Goal: Navigation & Orientation: Find specific page/section

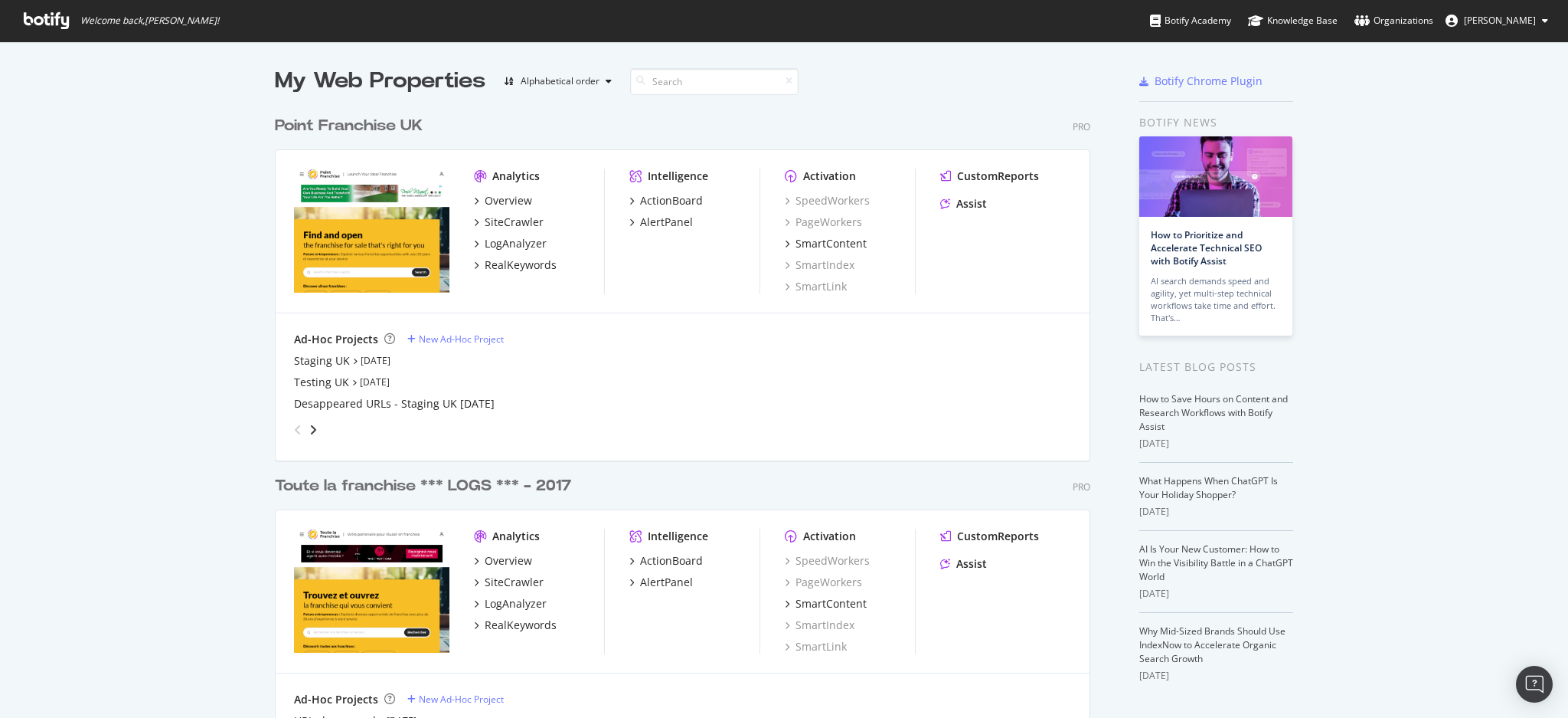
scroll to position [702, 1537]
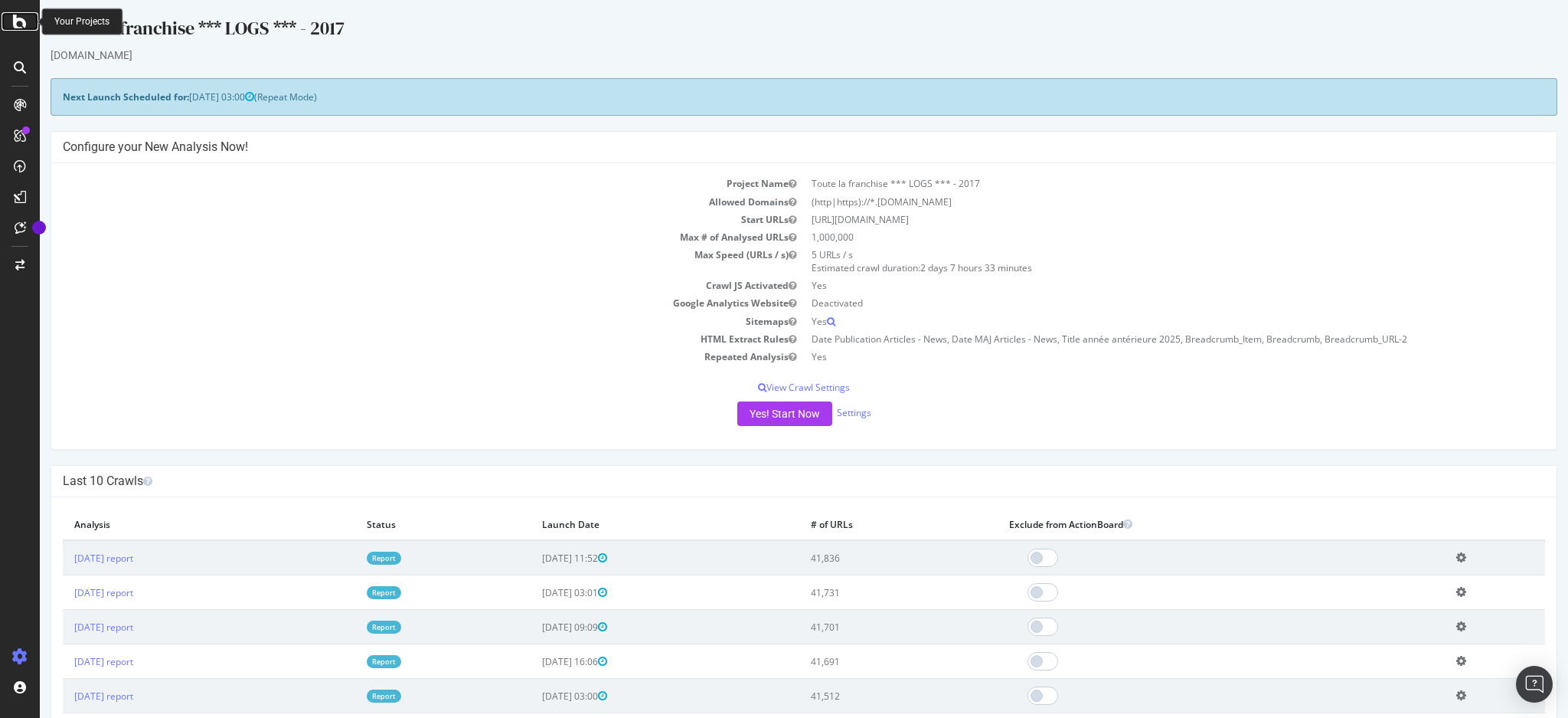
click at [18, 18] on icon at bounding box center [20, 21] width 14 height 18
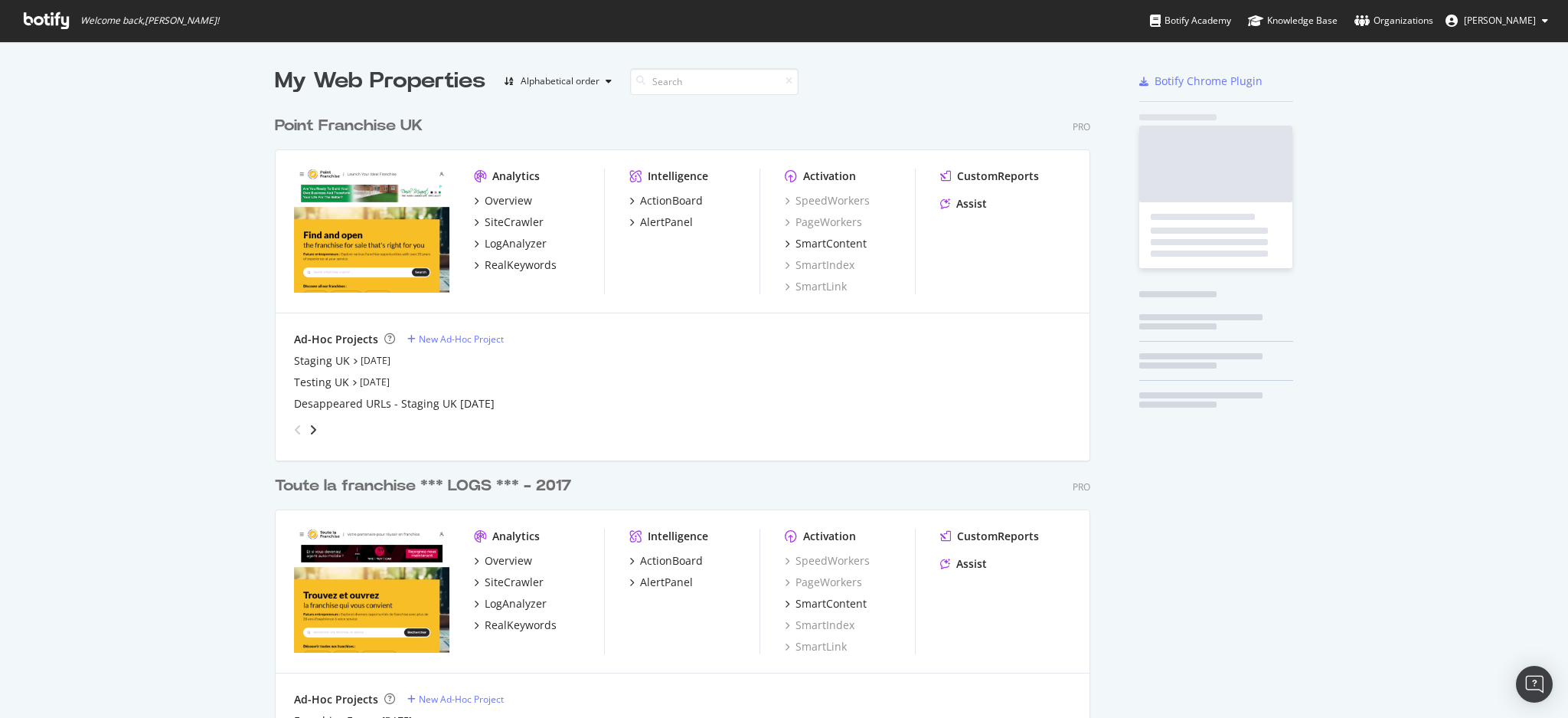
scroll to position [702, 1537]
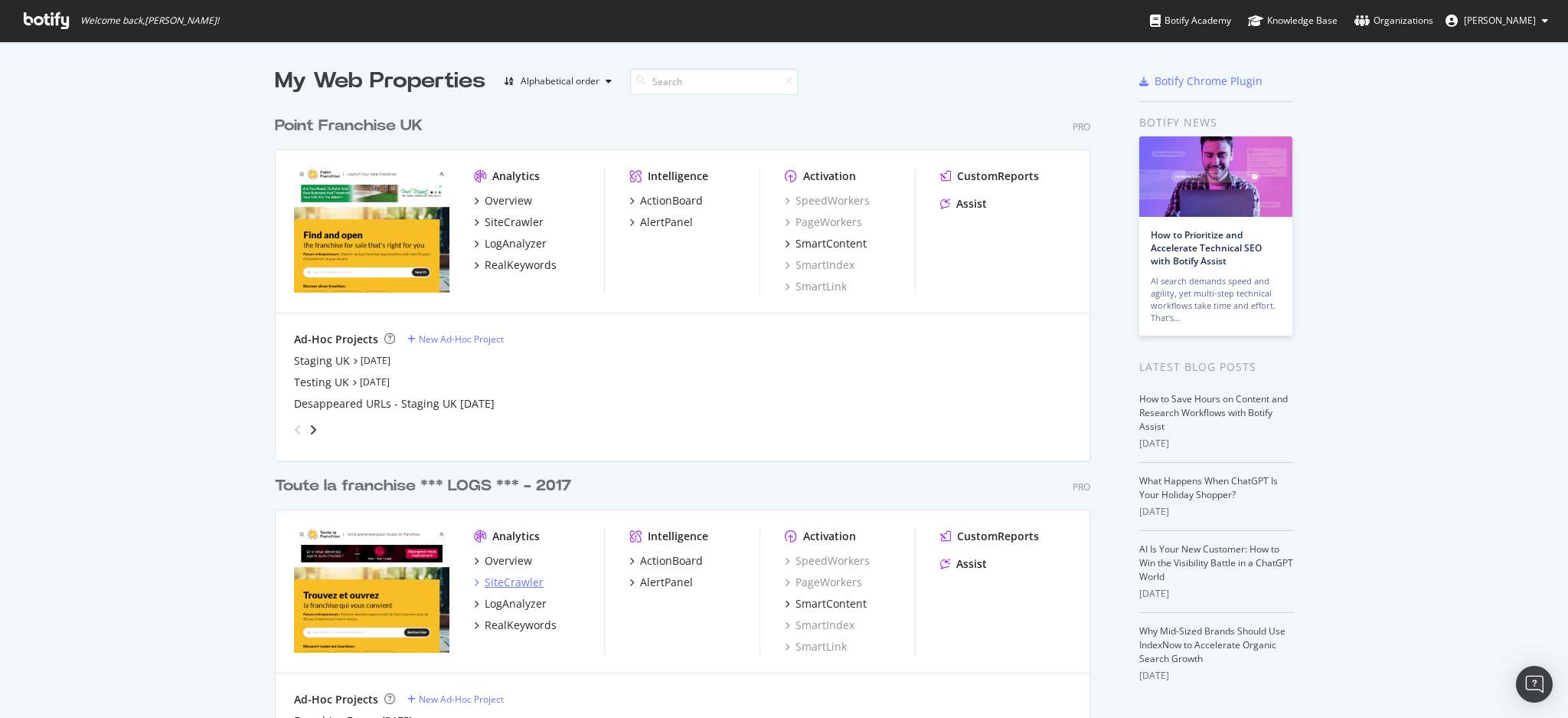
click at [525, 579] on div "SiteCrawler" at bounding box center [514, 582] width 59 height 16
